Goal: Task Accomplishment & Management: Manage account settings

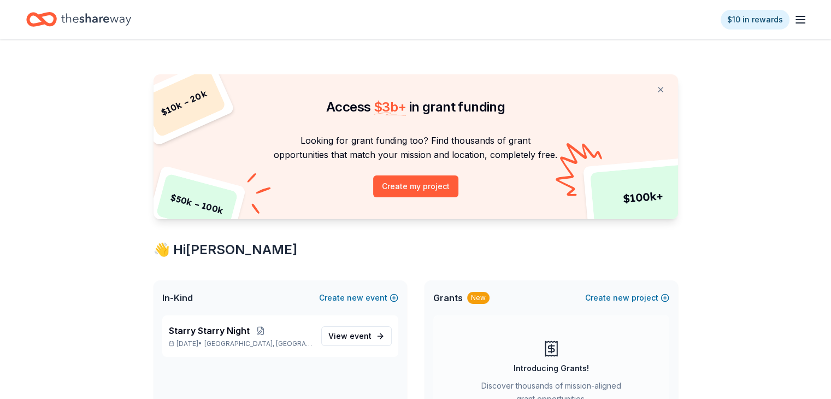
click at [97, 15] on icon "Home" at bounding box center [96, 19] width 70 height 22
click at [352, 343] on link "View event" at bounding box center [356, 336] width 70 height 20
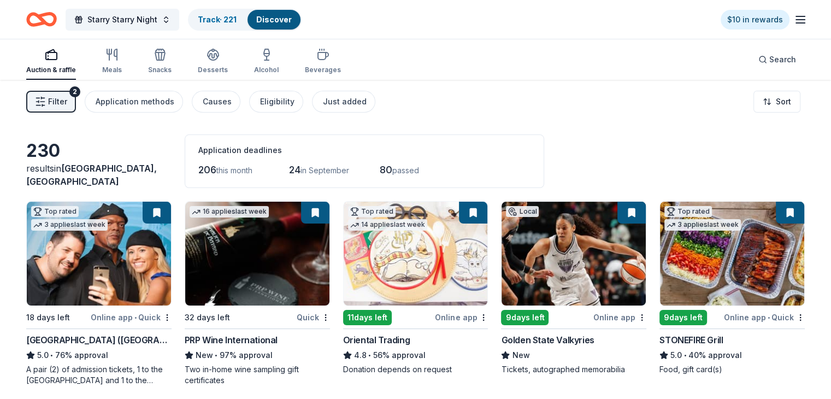
click at [292, 23] on link "Discover" at bounding box center [273, 19] width 35 height 9
click at [236, 15] on link "Track · 221" at bounding box center [217, 19] width 39 height 9
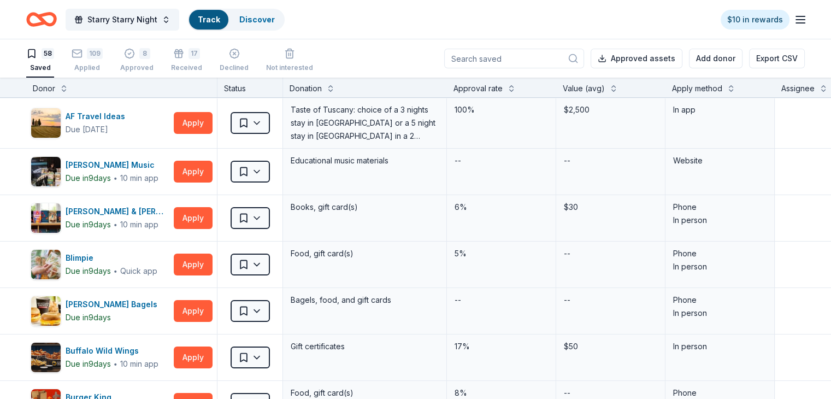
click at [493, 60] on input at bounding box center [514, 59] width 140 height 20
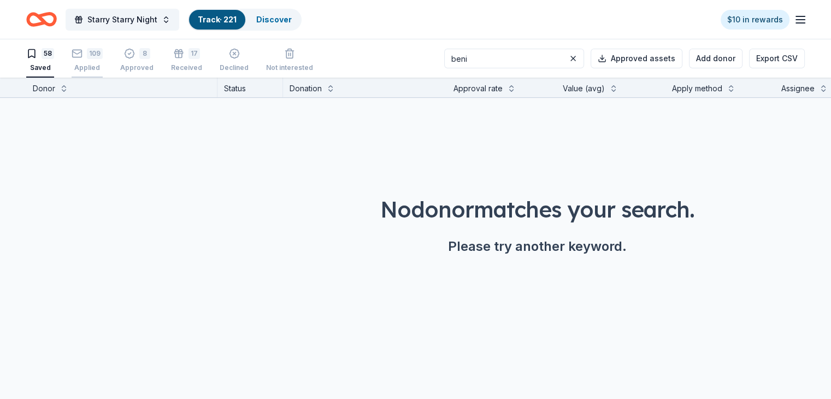
type input "beni"
click at [103, 54] on div "109" at bounding box center [95, 53] width 16 height 11
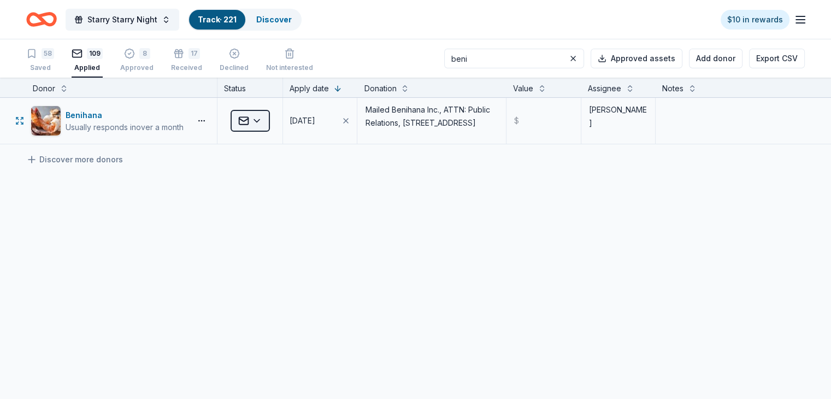
click at [277, 123] on html "Starry Starry Night Track · 221 Discover $10 in rewards 58 Saved 109 Applied 8 …" at bounding box center [415, 199] width 831 height 399
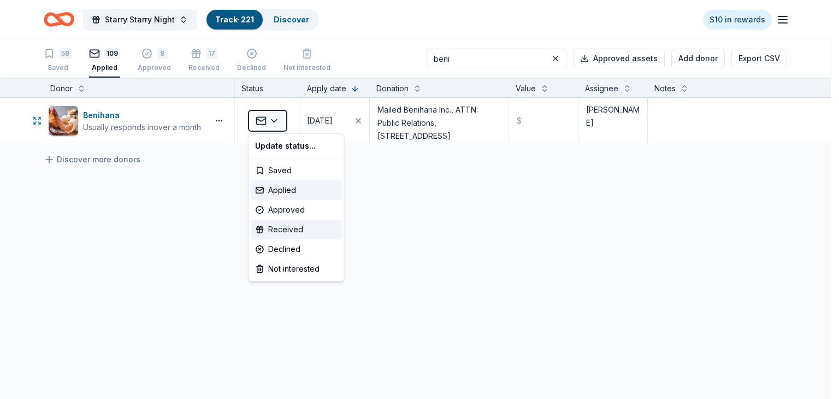
click at [295, 226] on div "Received" at bounding box center [296, 230] width 91 height 20
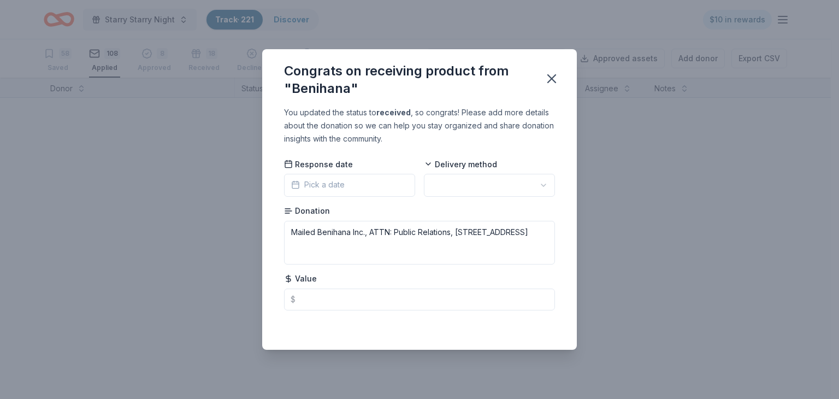
click at [333, 183] on span "Pick a date" at bounding box center [318, 184] width 54 height 13
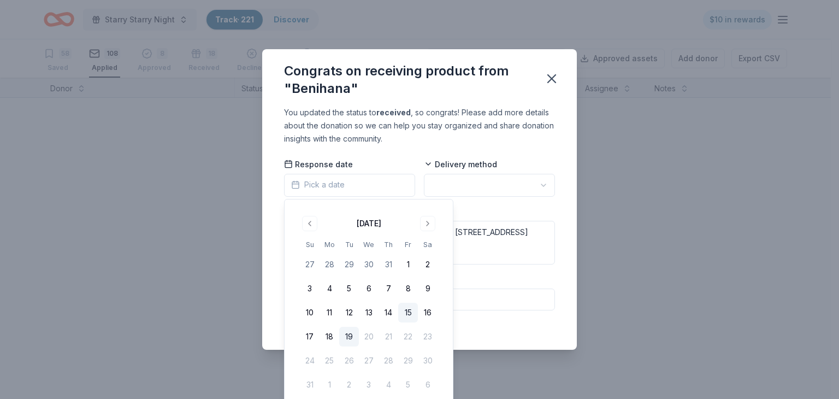
click at [405, 316] on button "15" at bounding box center [408, 313] width 20 height 20
click at [460, 196] on body "Starry Starry Night Track · 221 Discover $10 in rewards 58 Saved 108 Applied 8 …" at bounding box center [415, 199] width 831 height 399
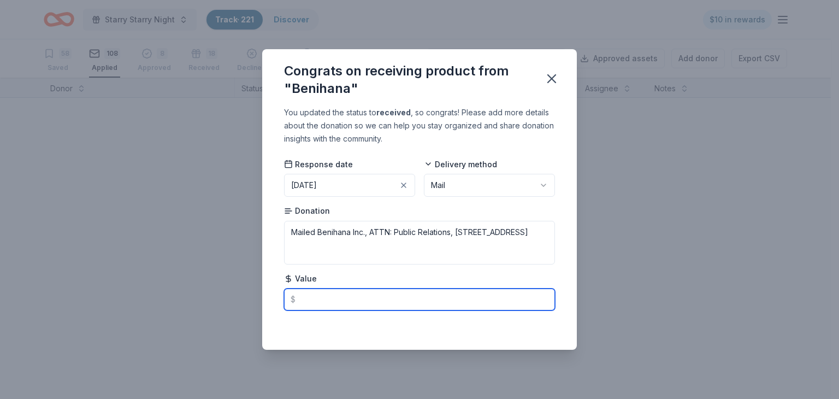
click at [328, 301] on input "text" at bounding box center [419, 299] width 271 height 22
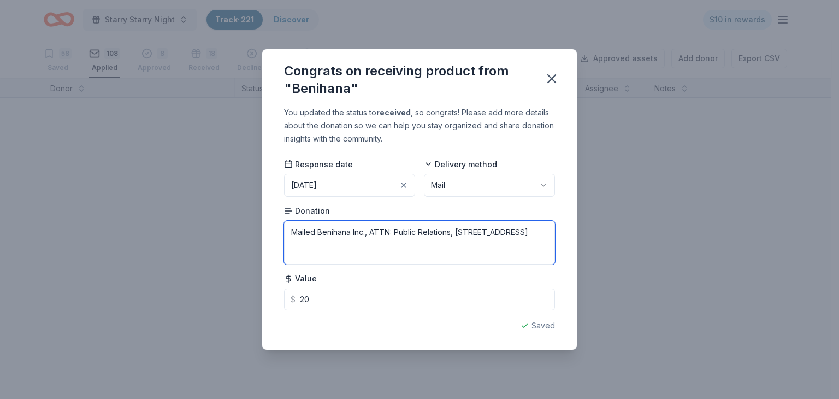
type input "20.00"
drag, startPoint x: 401, startPoint y: 243, endPoint x: 291, endPoint y: 232, distance: 110.3
click at [291, 232] on textarea "Mailed Benihana Inc., ATTN: Public Relations, [STREET_ADDRESS]" at bounding box center [419, 243] width 271 height 44
type textarea "1"
type textarea "(1) $20 Gift Certificate"
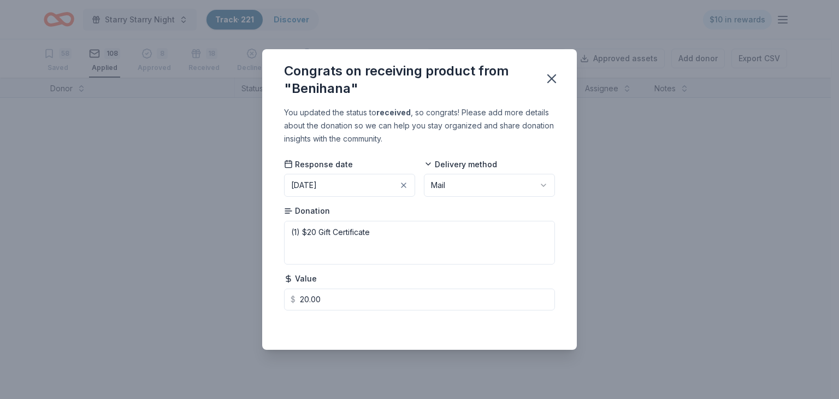
click at [652, 228] on div "Congrats on receiving product from "Benihana" You updated the status to receive…" at bounding box center [419, 199] width 839 height 399
click at [554, 78] on icon "button" at bounding box center [551, 78] width 15 height 15
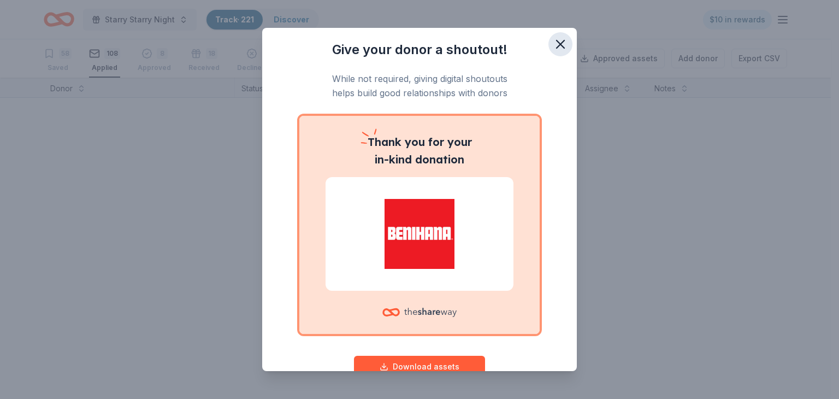
click at [556, 44] on icon "button" at bounding box center [560, 44] width 15 height 15
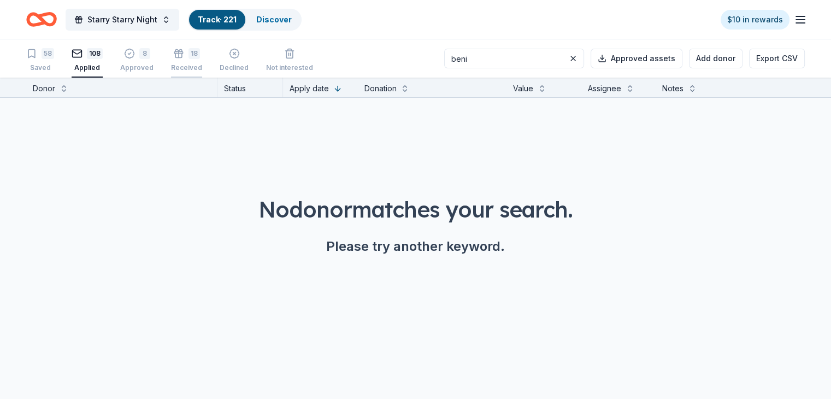
click at [200, 53] on div "18" at bounding box center [193, 47] width 11 height 11
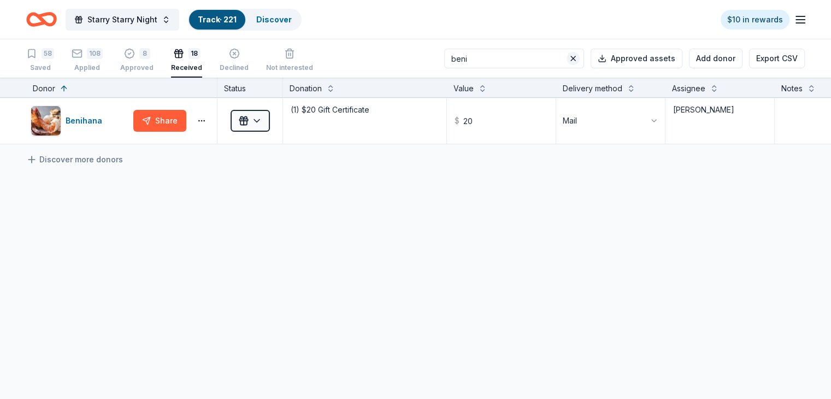
click at [566, 61] on button at bounding box center [572, 58] width 13 height 13
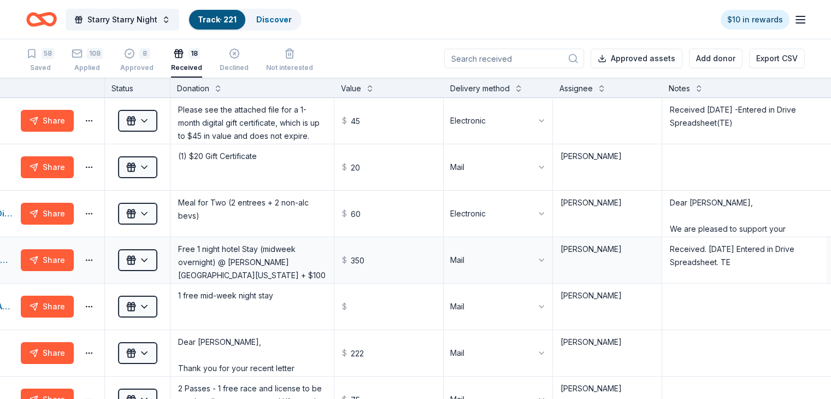
scroll to position [0, 114]
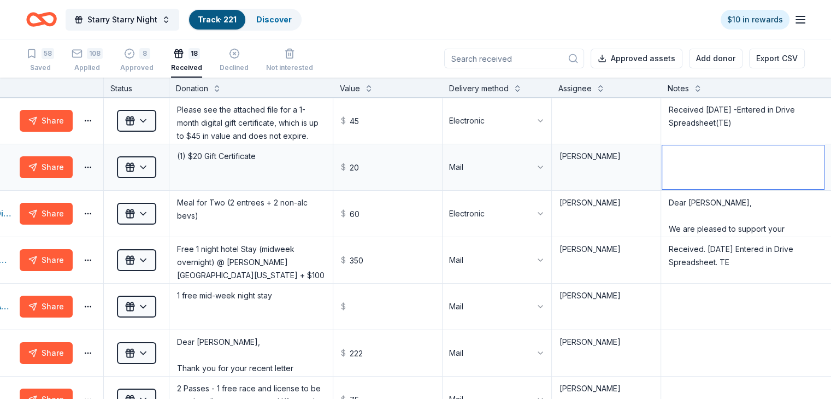
click at [734, 156] on textarea at bounding box center [743, 167] width 162 height 44
paste textarea "Mailed Benihana Inc., ATTN: Public Relations, [STREET_ADDRESS]"
type textarea "Mailed Benihana Inc., ATTN: Public Relations, [STREET_ADDRESS]"
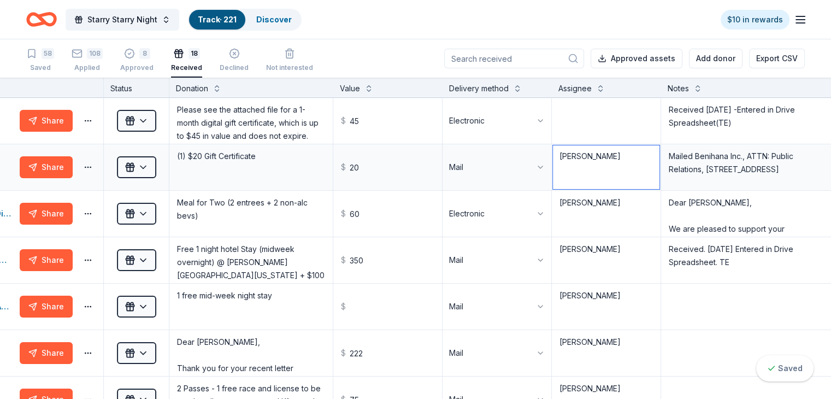
click at [636, 170] on textarea "[PERSON_NAME]" at bounding box center [606, 167] width 106 height 44
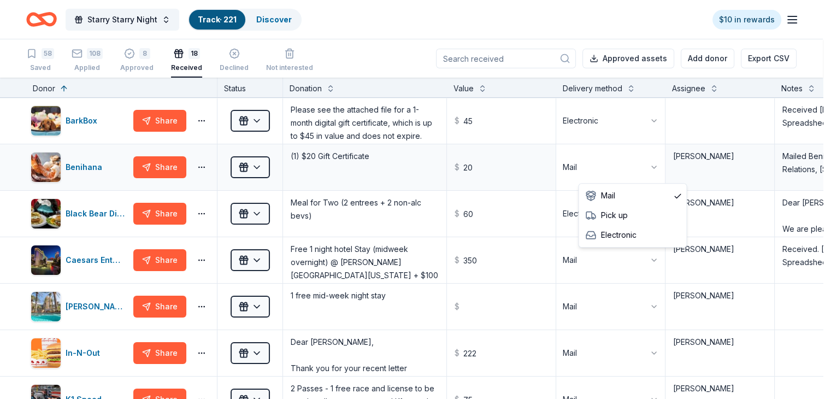
click at [627, 171] on html "Starry Starry Night Track · 221 Discover $10 in rewards 58 Saved 108 Applied 8 …" at bounding box center [415, 199] width 831 height 399
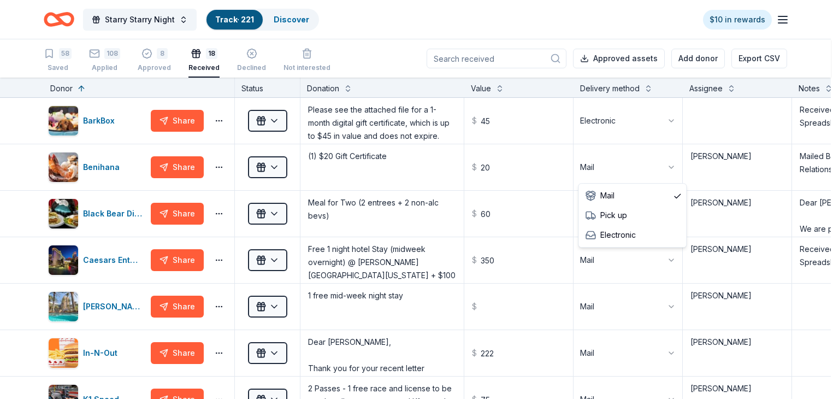
click at [382, 169] on html "Starry Starry Night Track · 221 Discover $10 in rewards 58 Saved 108 Applied 8 …" at bounding box center [419, 199] width 839 height 399
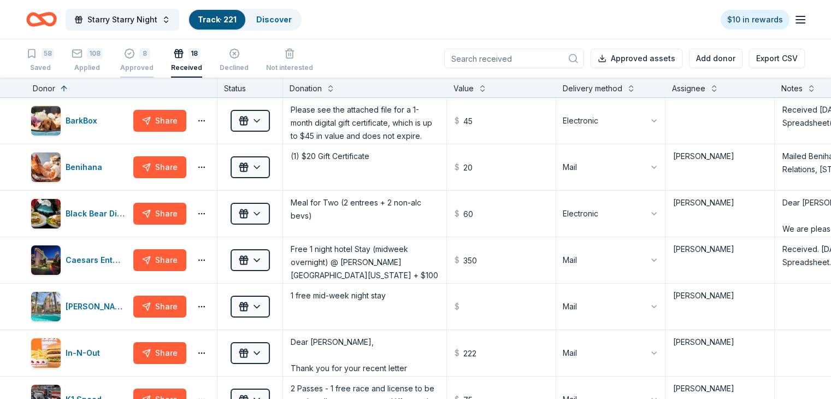
click at [150, 54] on div "8" at bounding box center [144, 53] width 11 height 11
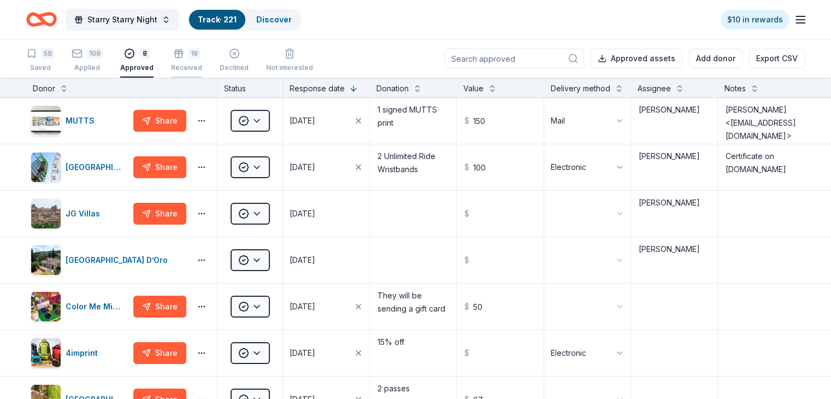
click at [200, 52] on div "18" at bounding box center [193, 47] width 11 height 11
